Goal: Check status: Check status

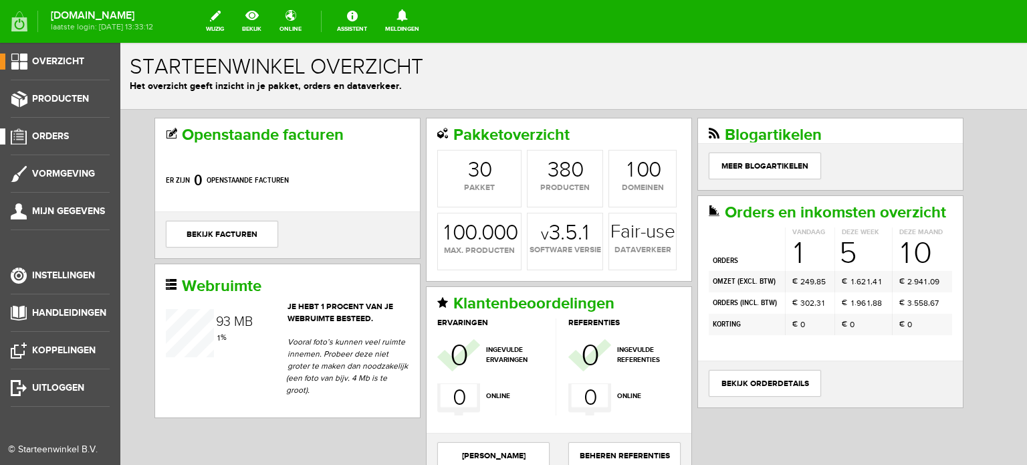
click at [53, 130] on span "Orders" at bounding box center [50, 135] width 37 height 11
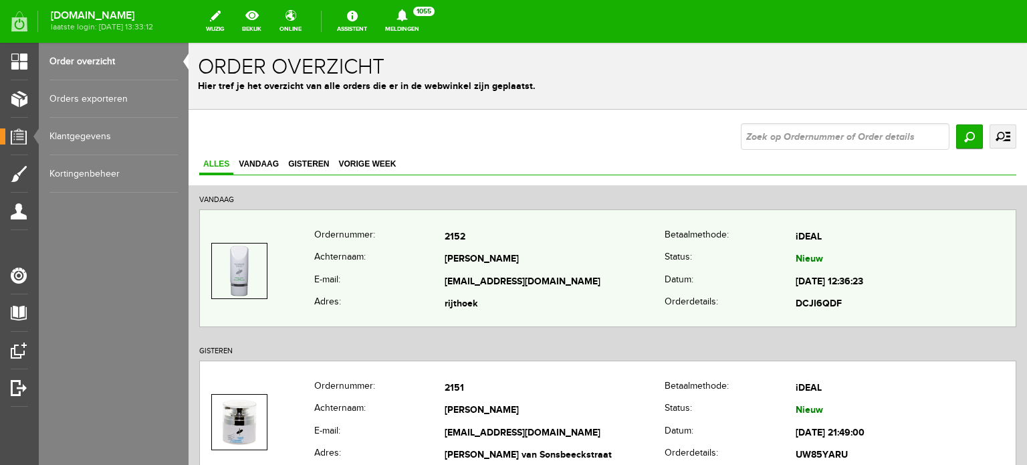
click at [449, 254] on td "pippel" at bounding box center [555, 260] width 220 height 23
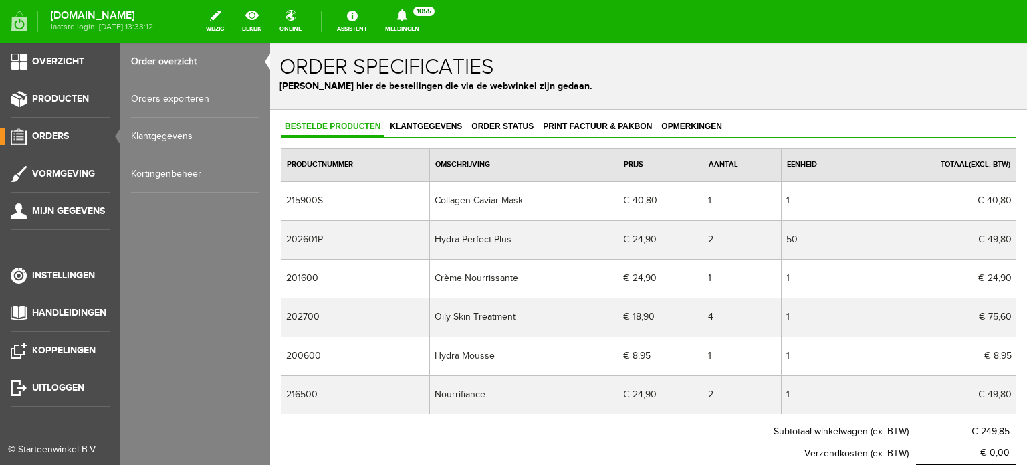
click at [65, 135] on span "Orders" at bounding box center [50, 135] width 37 height 11
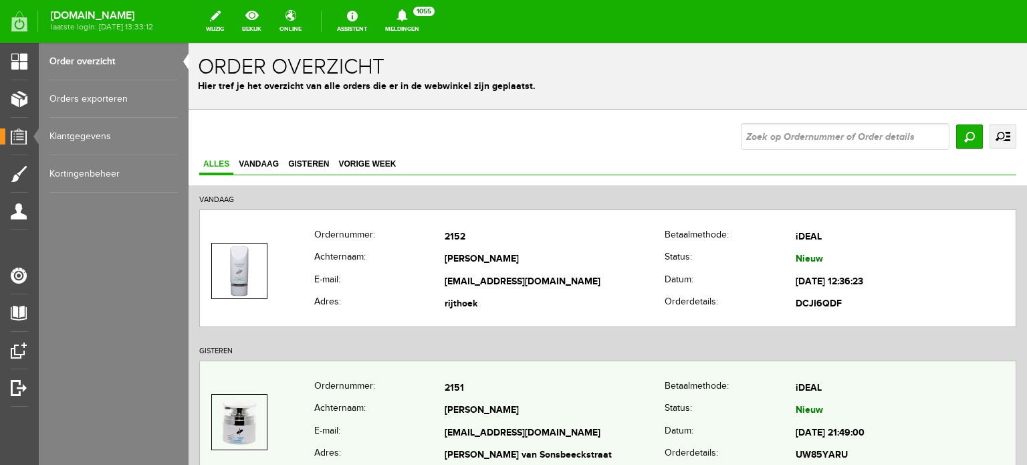
click at [495, 411] on td "[PERSON_NAME]" at bounding box center [555, 411] width 220 height 23
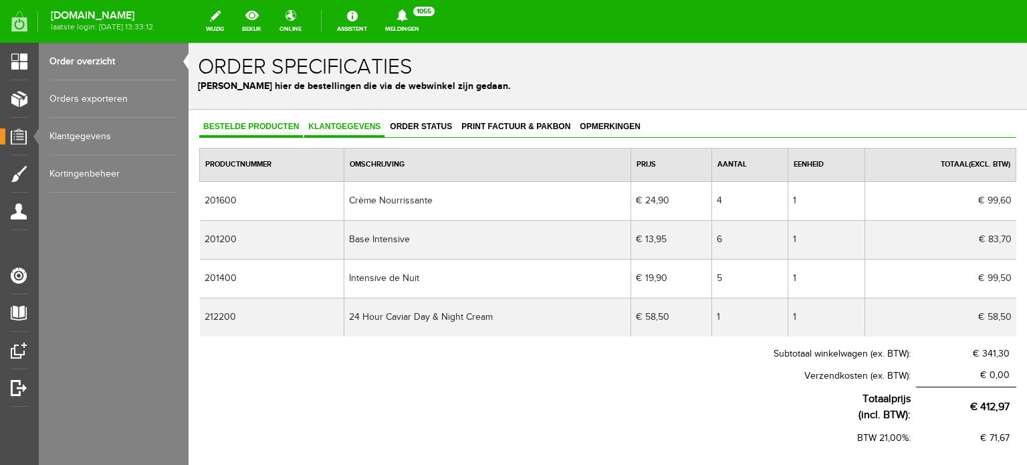
click at [333, 122] on span "Klantgegevens" at bounding box center [344, 126] width 80 height 9
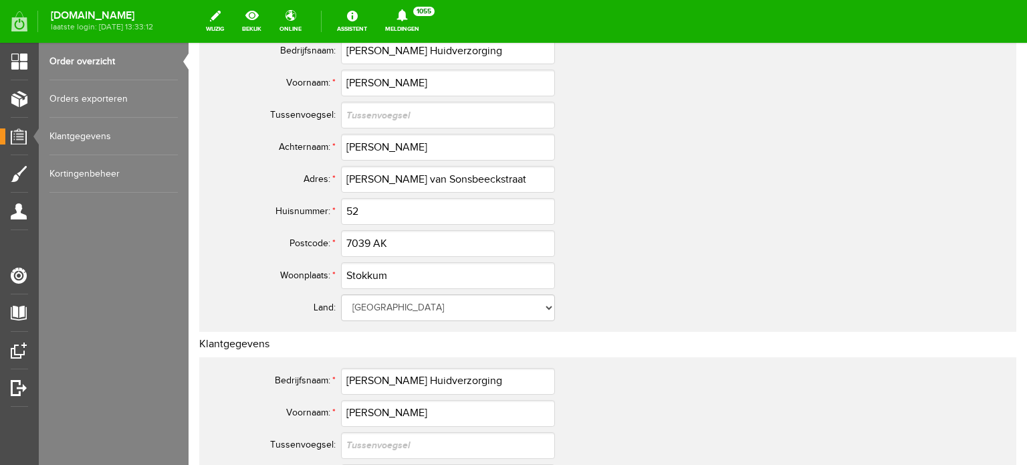
scroll to position [535, 0]
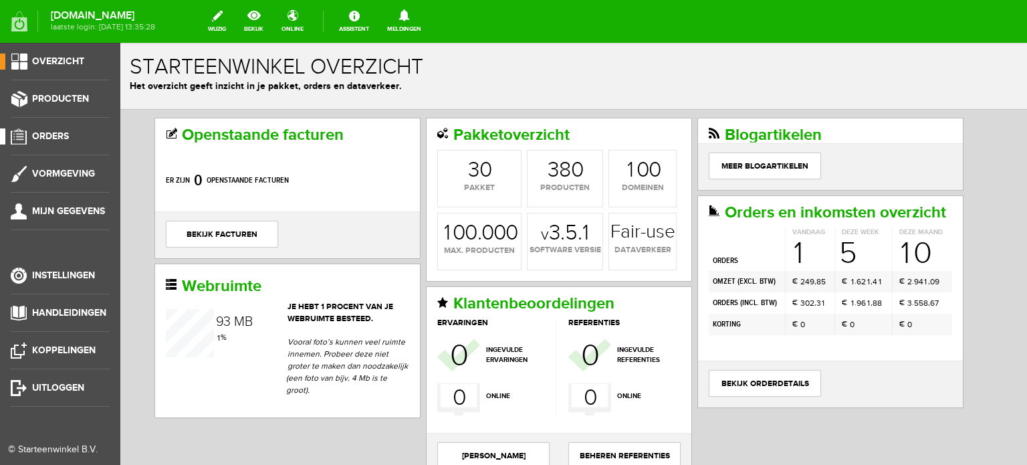
click at [58, 133] on span "Orders" at bounding box center [50, 135] width 37 height 11
click at [60, 134] on span "Orders" at bounding box center [50, 135] width 37 height 11
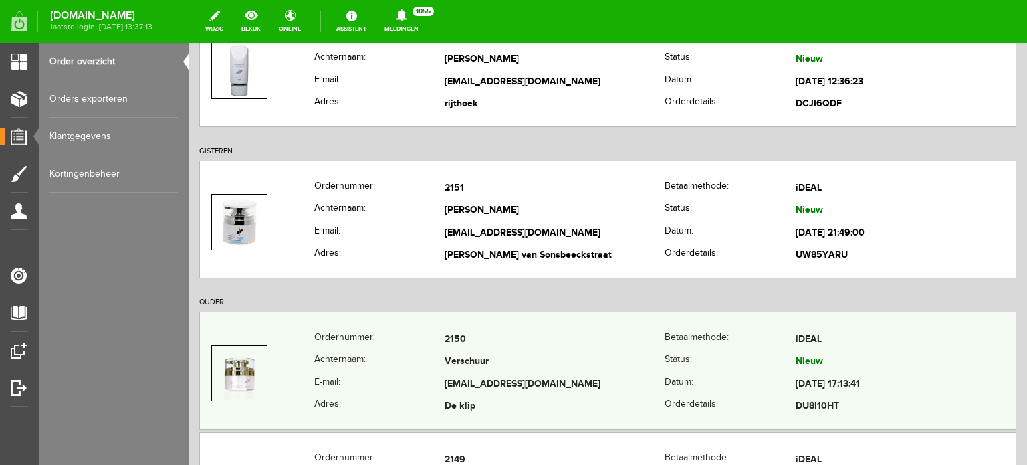
scroll to position [201, 0]
click at [503, 368] on td "Verschuur" at bounding box center [555, 361] width 220 height 23
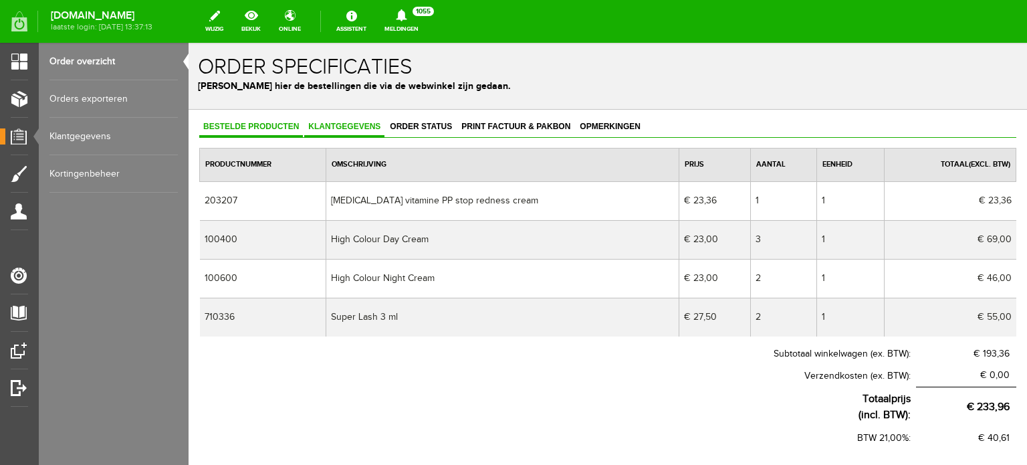
click at [346, 130] on link "Klantgegevens" at bounding box center [344, 127] width 80 height 19
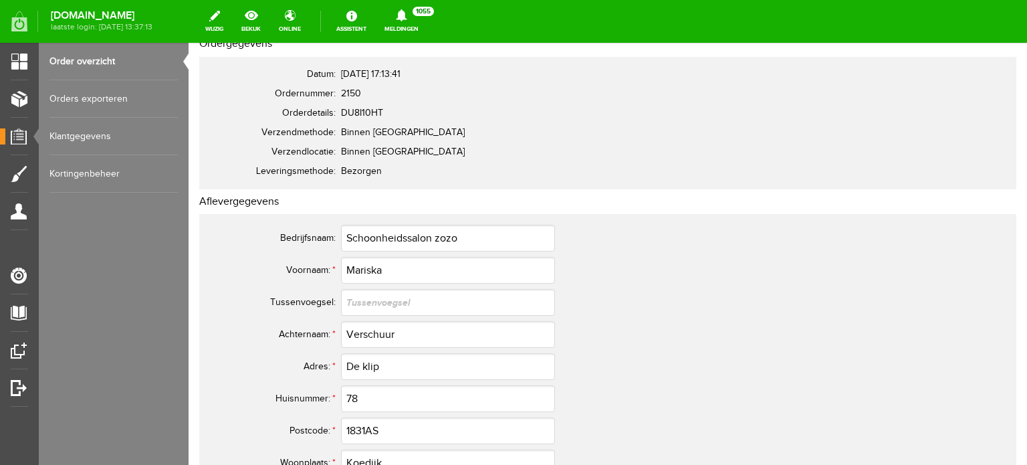
scroll to position [67, 0]
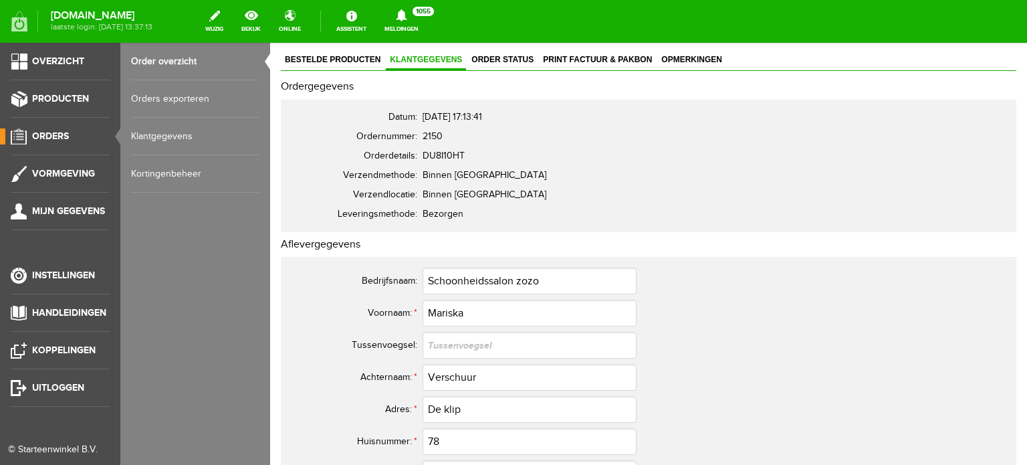
click at [59, 130] on span "Orders" at bounding box center [50, 135] width 37 height 11
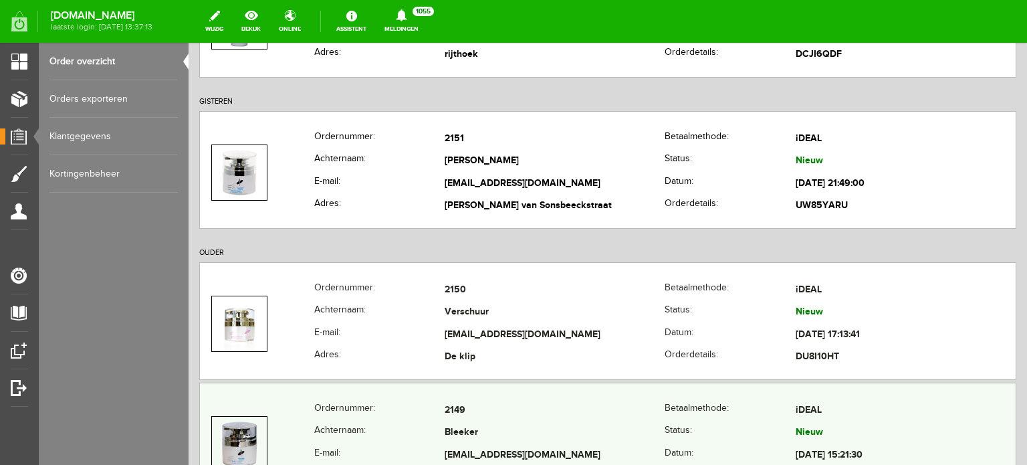
scroll to position [401, 0]
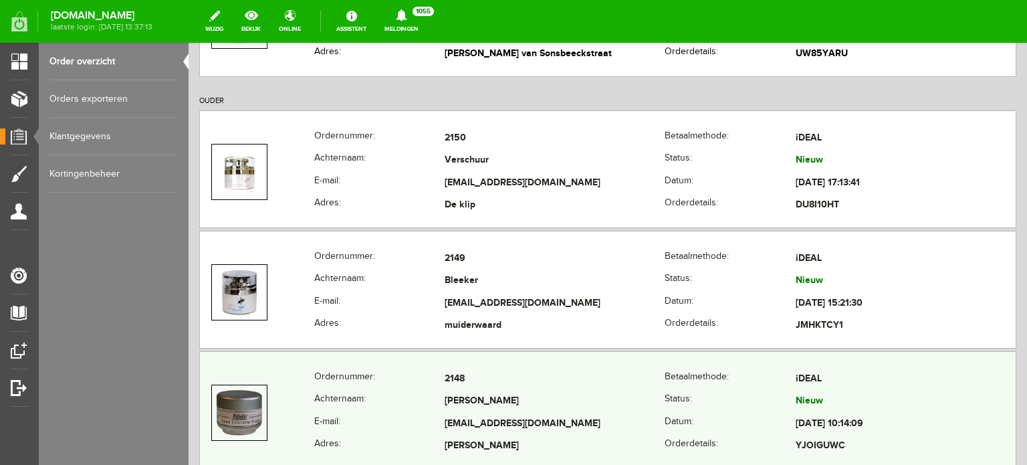
click at [479, 399] on td "[PERSON_NAME]" at bounding box center [555, 401] width 220 height 23
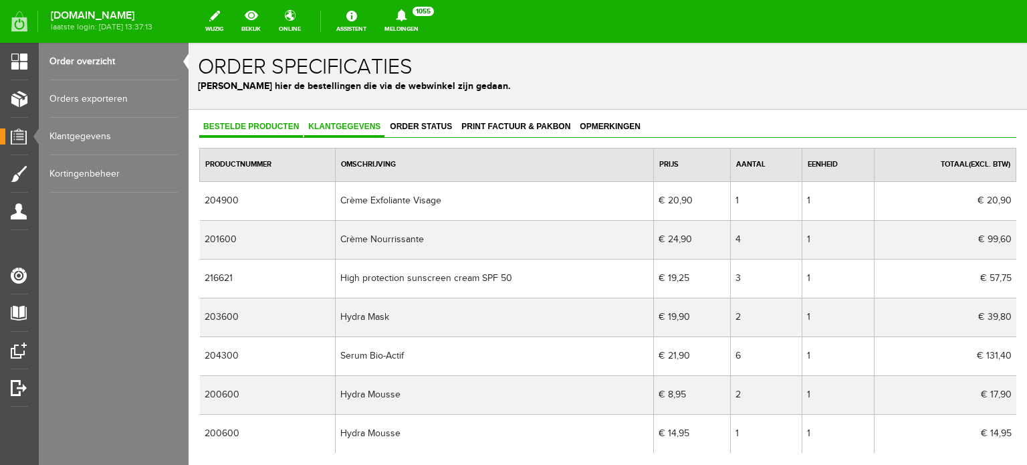
click at [342, 121] on link "Klantgegevens" at bounding box center [344, 127] width 80 height 19
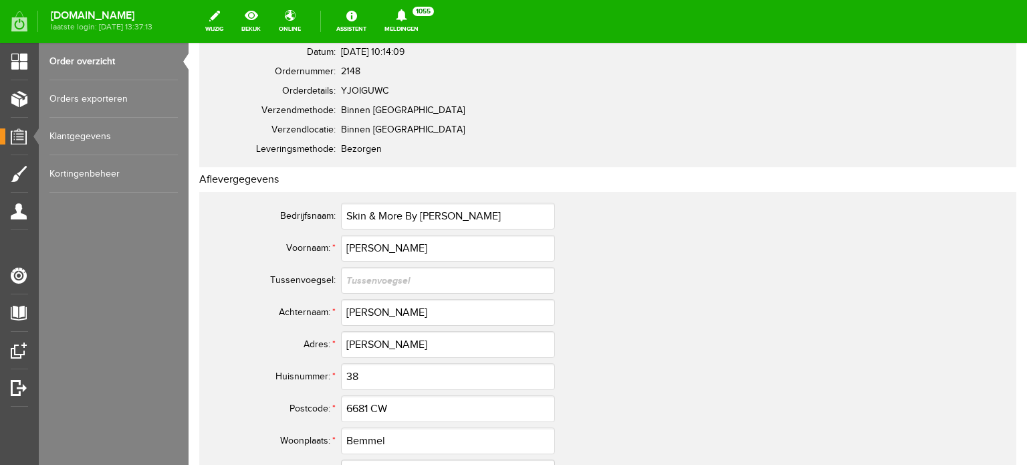
scroll to position [134, 0]
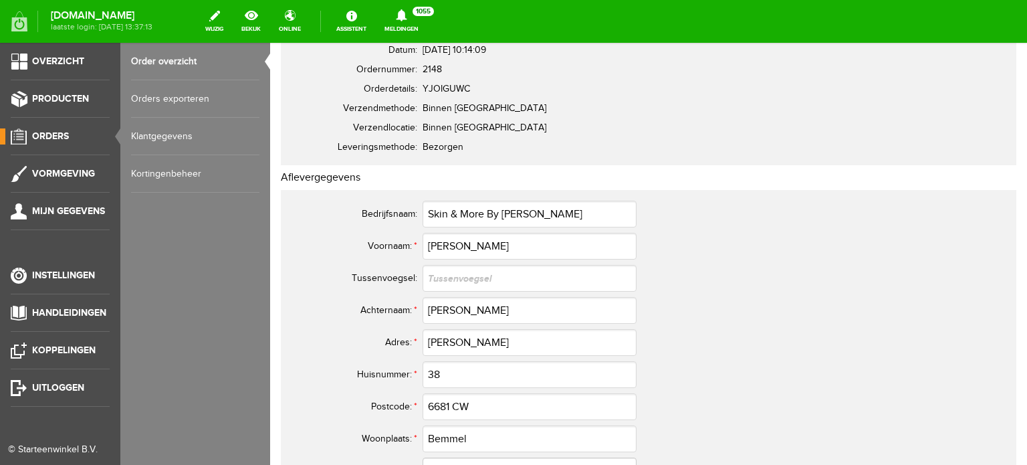
click at [51, 132] on span "Orders" at bounding box center [50, 135] width 37 height 11
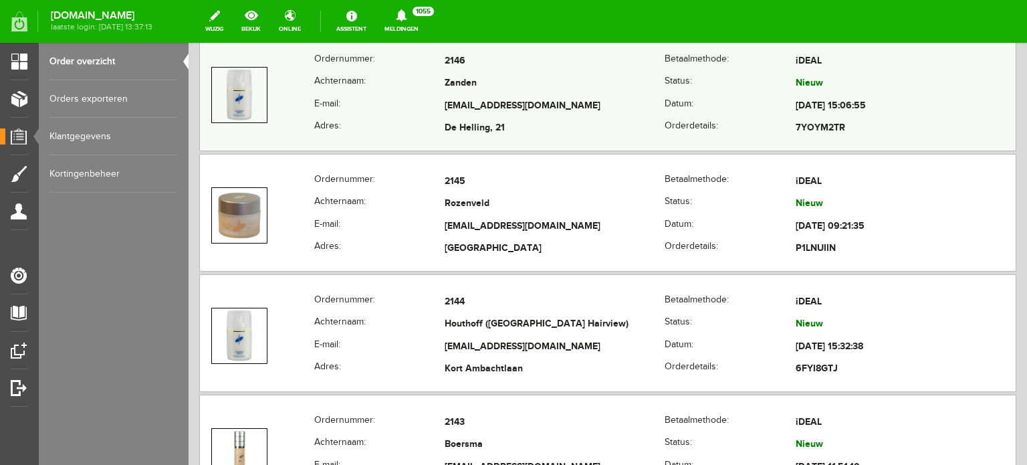
scroll to position [736, 0]
